Goal: Use online tool/utility: Utilize a website feature to perform a specific function

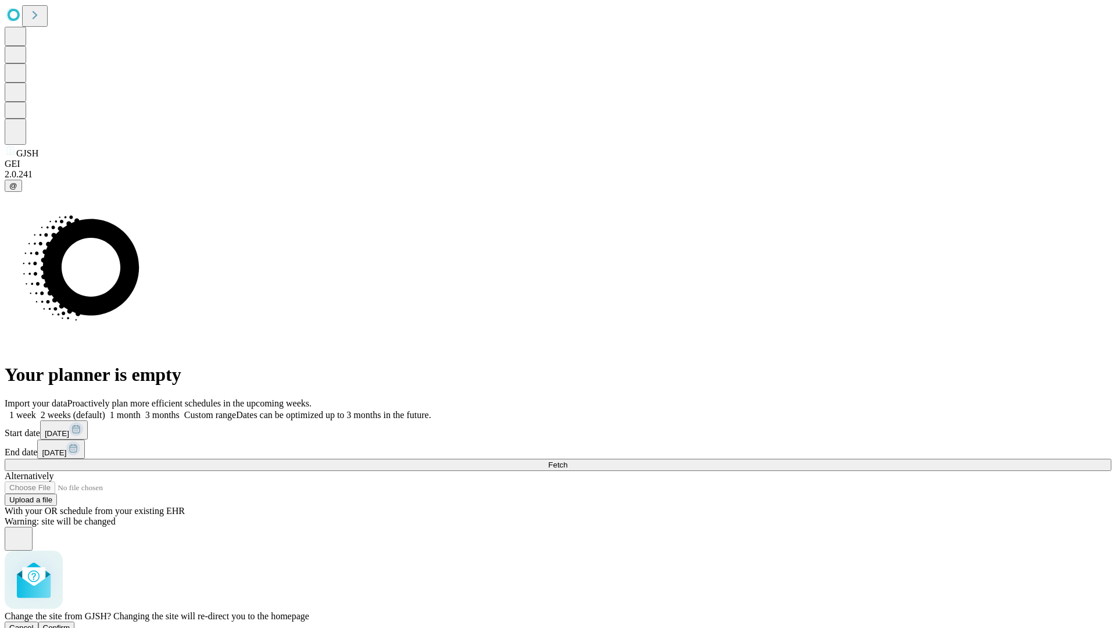
click at [70, 623] on span "Confirm" at bounding box center [56, 627] width 27 height 9
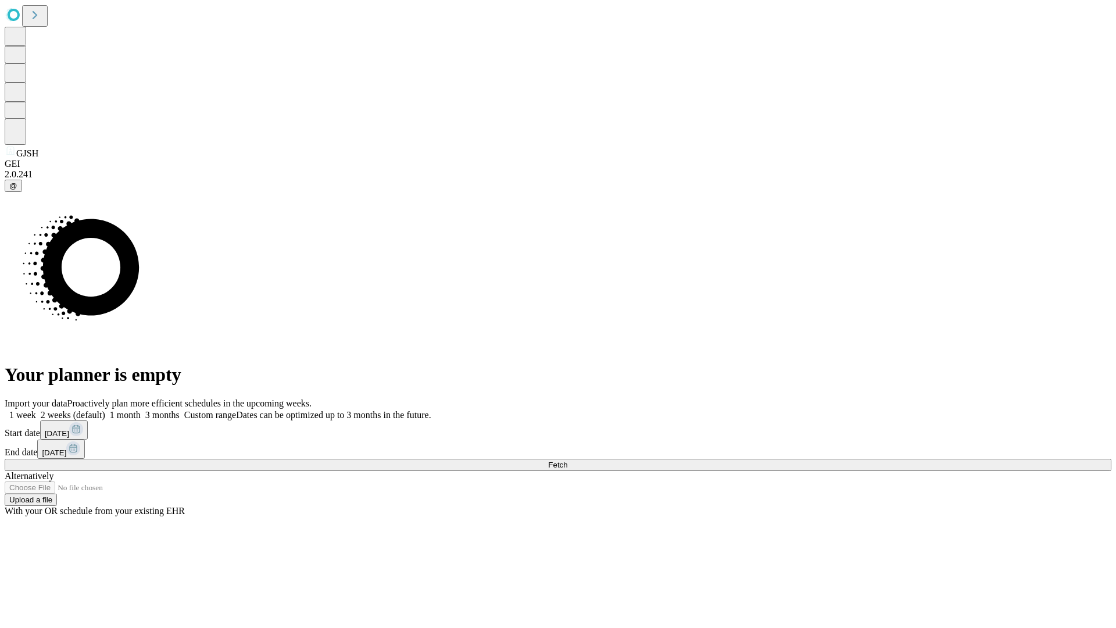
click at [105, 410] on label "2 weeks (default)" at bounding box center [70, 415] width 69 height 10
click at [567, 460] on span "Fetch" at bounding box center [557, 464] width 19 height 9
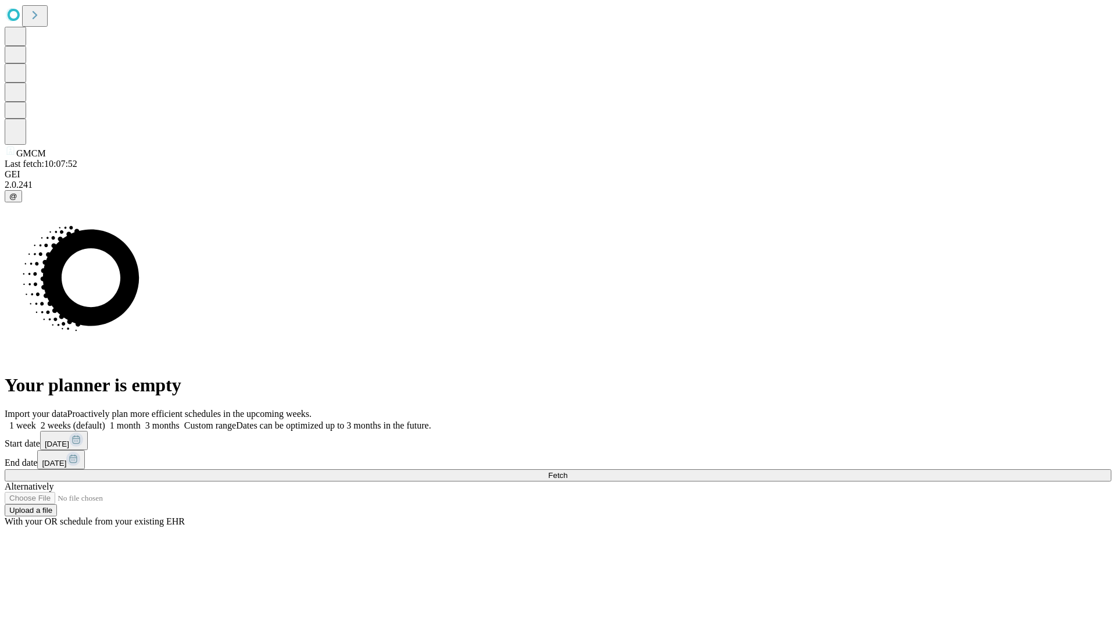
click at [105, 420] on label "2 weeks (default)" at bounding box center [70, 425] width 69 height 10
click at [567, 471] on span "Fetch" at bounding box center [557, 475] width 19 height 9
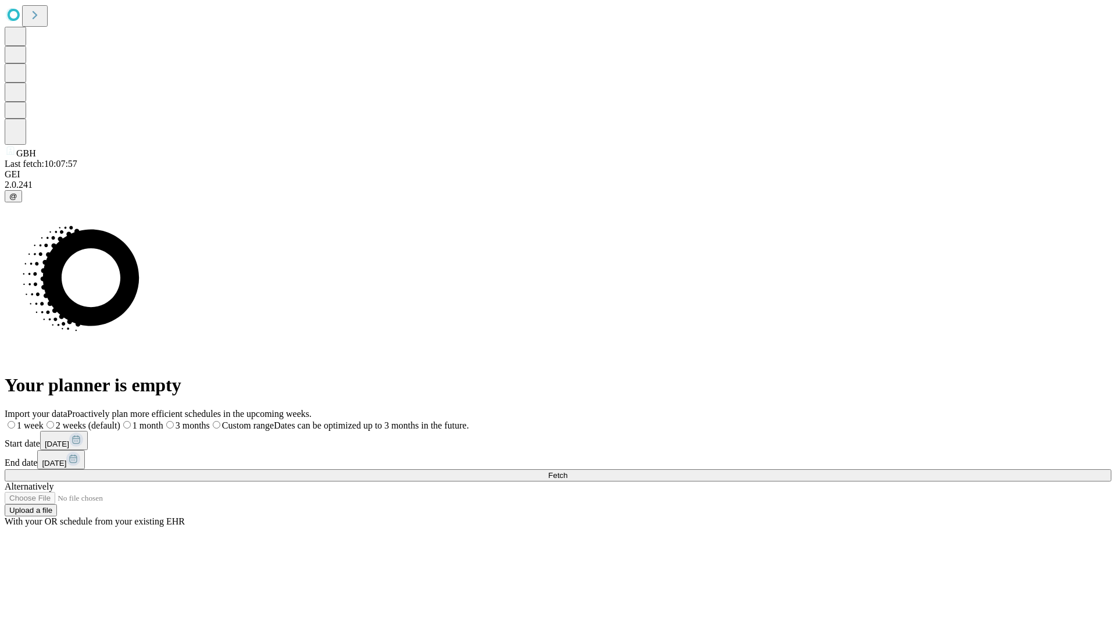
click at [120, 420] on label "2 weeks (default)" at bounding box center [82, 425] width 77 height 10
click at [567, 471] on span "Fetch" at bounding box center [557, 475] width 19 height 9
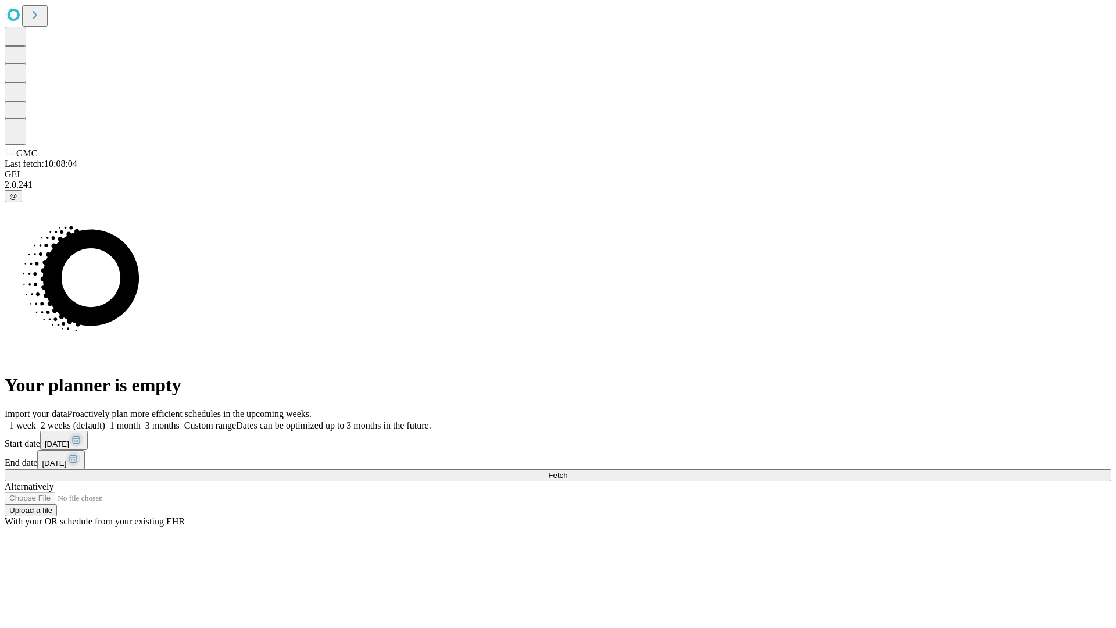
click at [105, 420] on label "2 weeks (default)" at bounding box center [70, 425] width 69 height 10
click at [567, 471] on span "Fetch" at bounding box center [557, 475] width 19 height 9
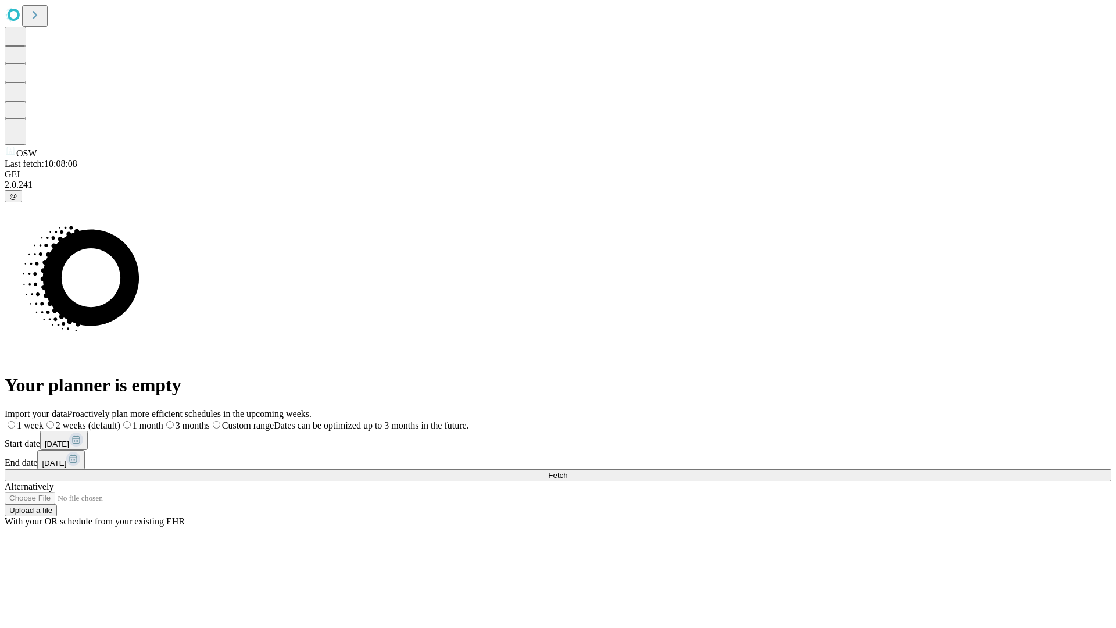
click at [567, 471] on span "Fetch" at bounding box center [557, 475] width 19 height 9
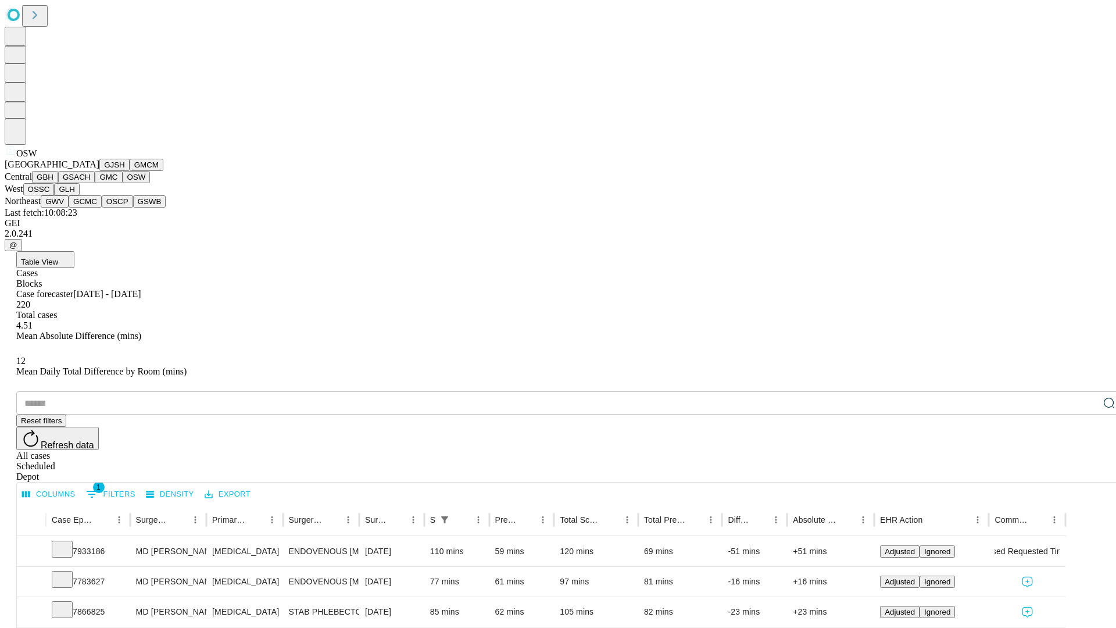
click at [55, 195] on button "OSSC" at bounding box center [38, 189] width 31 height 12
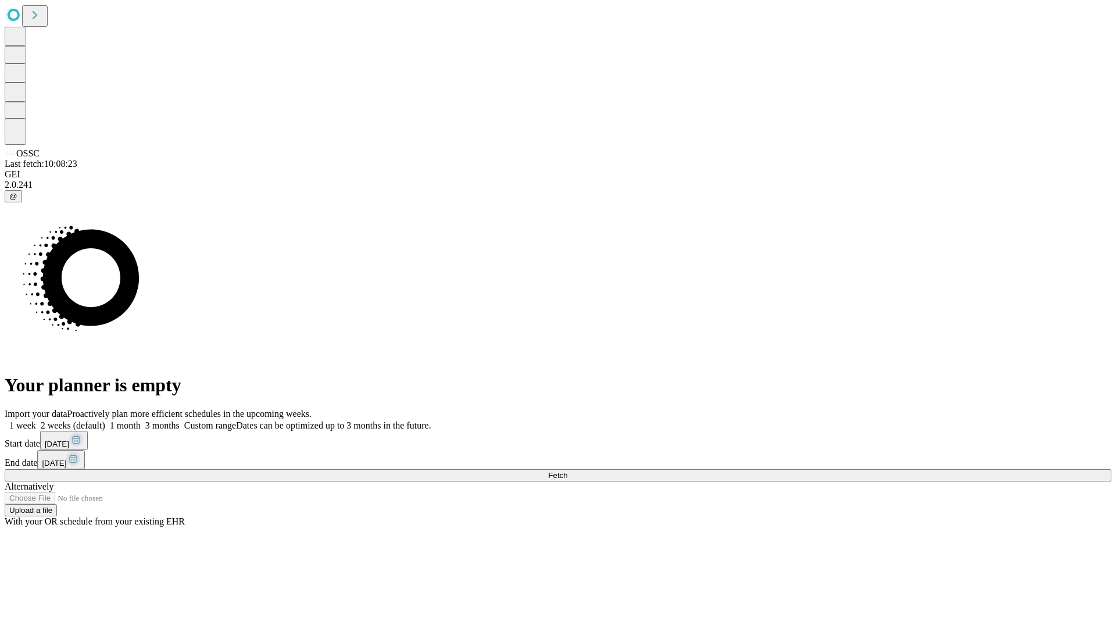
click at [105, 420] on label "2 weeks (default)" at bounding box center [70, 425] width 69 height 10
click at [567, 471] on span "Fetch" at bounding box center [557, 475] width 19 height 9
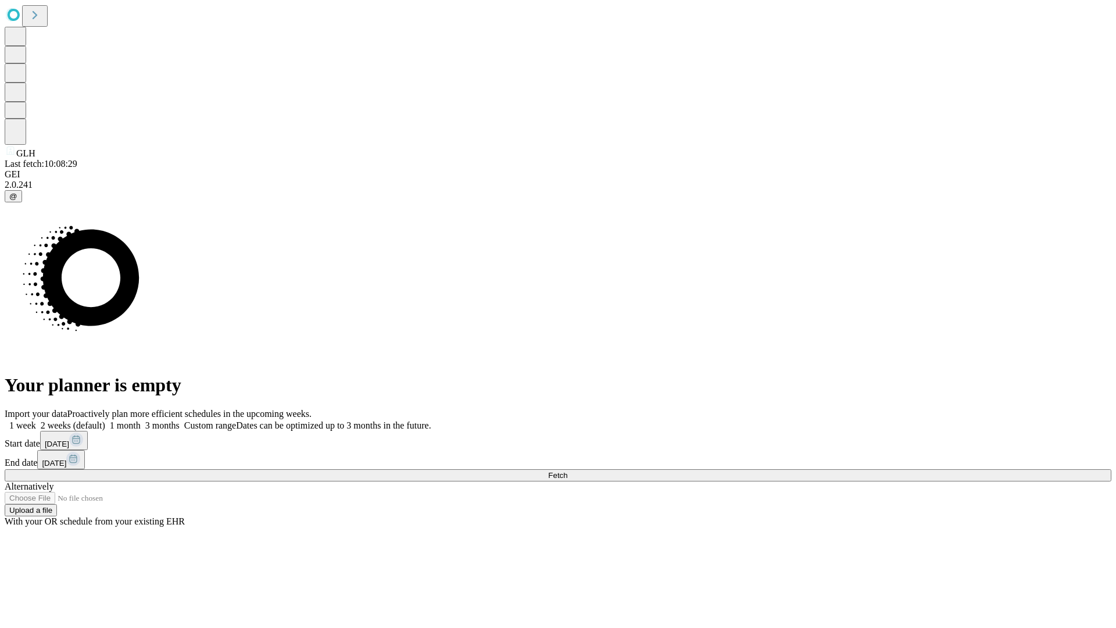
click at [105, 420] on label "2 weeks (default)" at bounding box center [70, 425] width 69 height 10
click at [567, 471] on span "Fetch" at bounding box center [557, 475] width 19 height 9
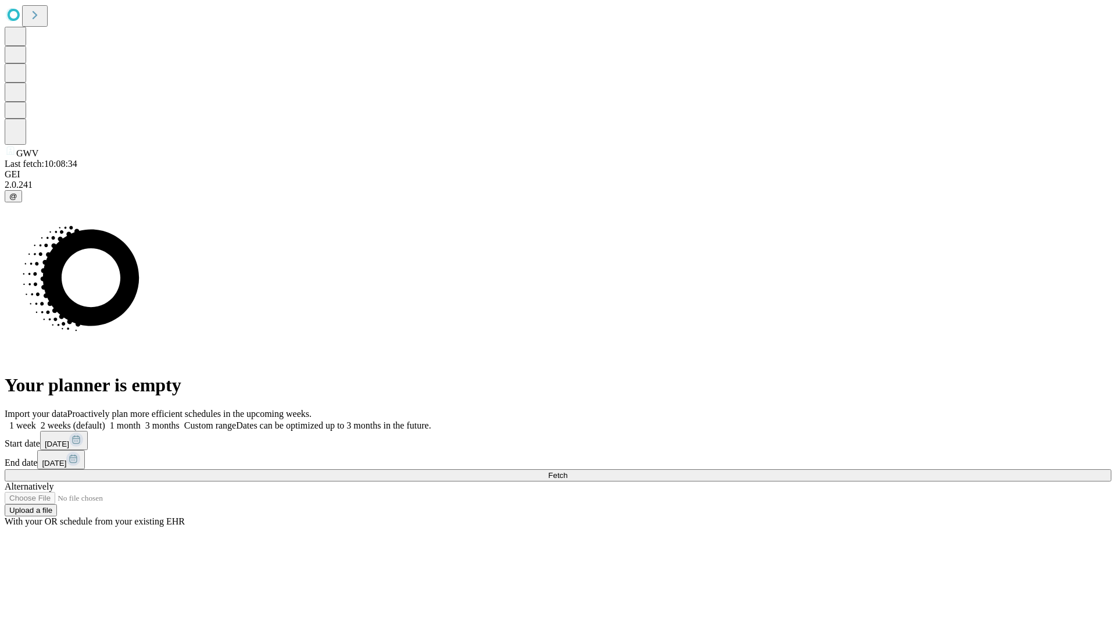
click at [567, 471] on span "Fetch" at bounding box center [557, 475] width 19 height 9
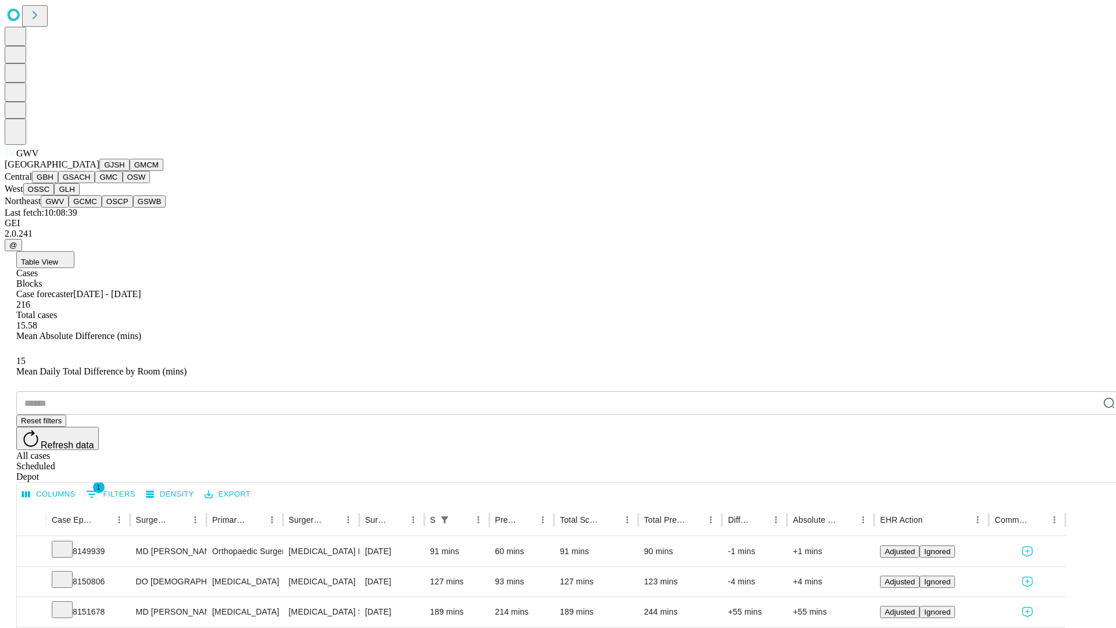
click at [90, 208] on button "GCMC" at bounding box center [85, 201] width 33 height 12
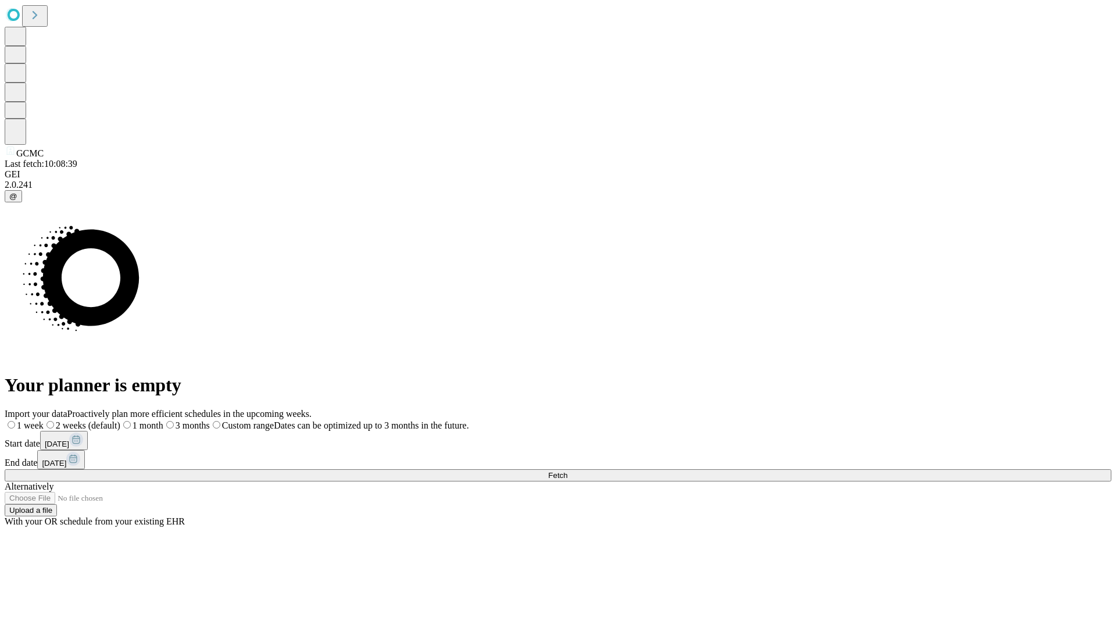
click at [120, 420] on label "2 weeks (default)" at bounding box center [82, 425] width 77 height 10
click at [567, 471] on span "Fetch" at bounding box center [557, 475] width 19 height 9
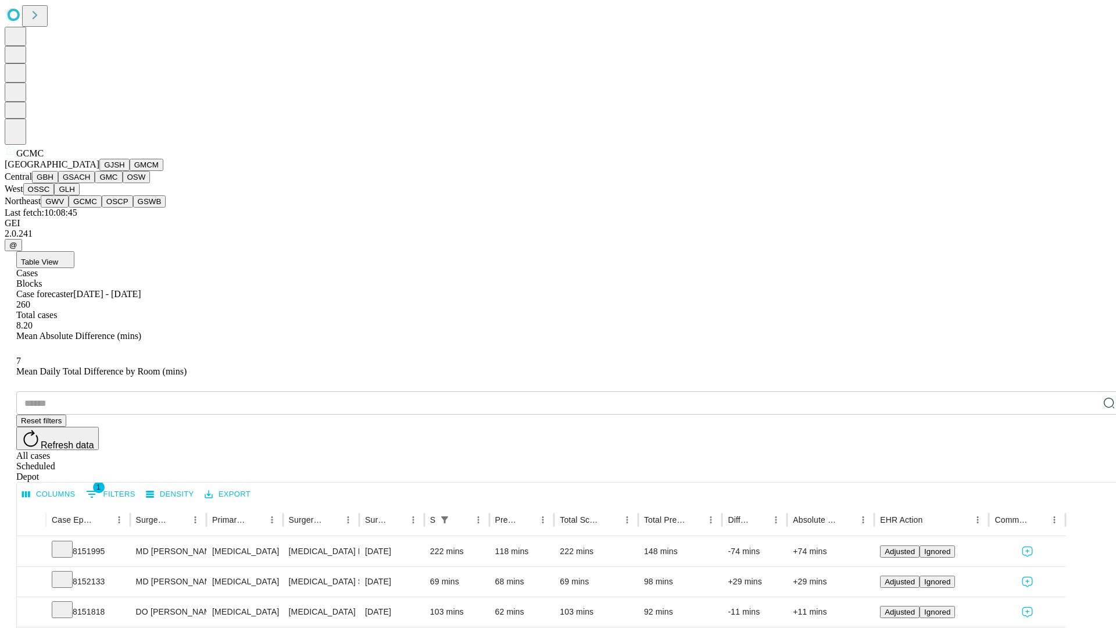
click at [102, 208] on button "OSCP" at bounding box center [117, 201] width 31 height 12
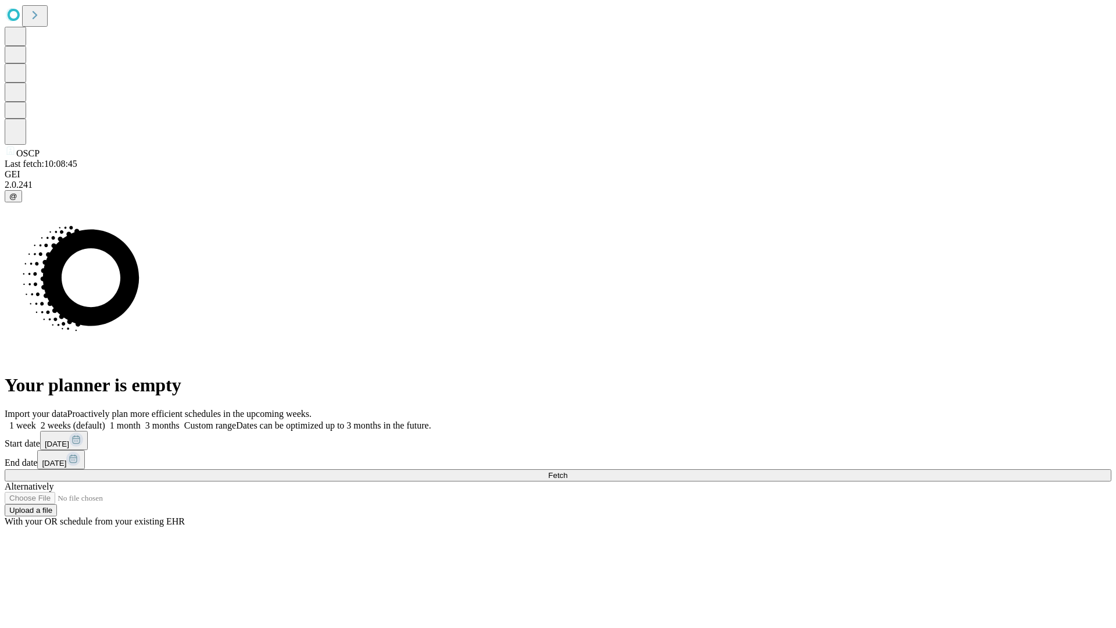
click at [567, 471] on span "Fetch" at bounding box center [557, 475] width 19 height 9
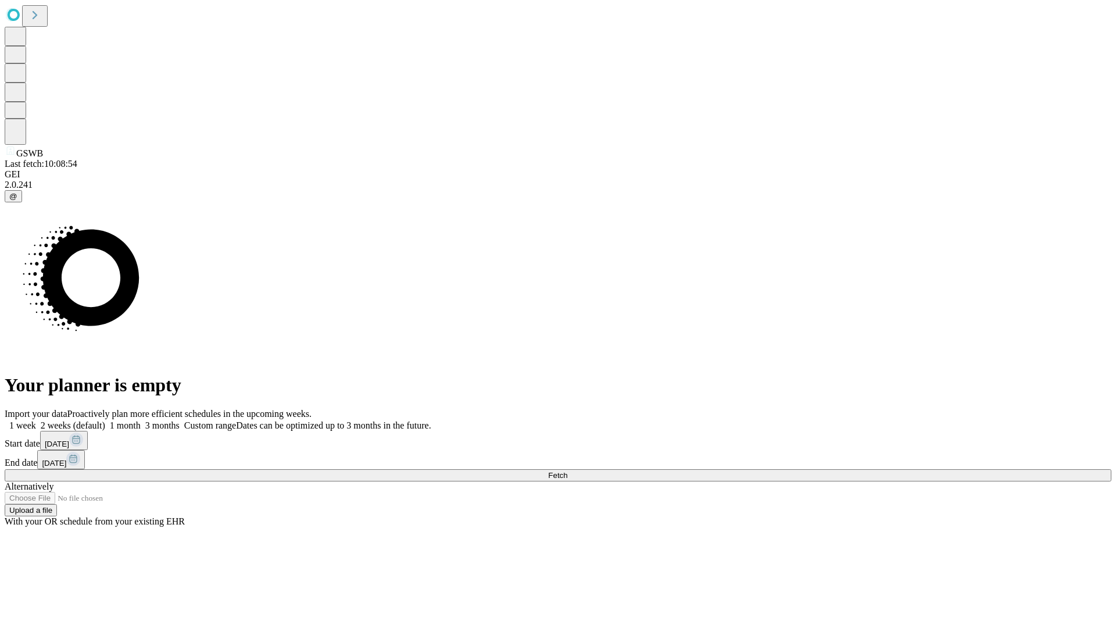
click at [105, 420] on label "2 weeks (default)" at bounding box center [70, 425] width 69 height 10
click at [567, 471] on span "Fetch" at bounding box center [557, 475] width 19 height 9
